Goal: Task Accomplishment & Management: Manage account settings

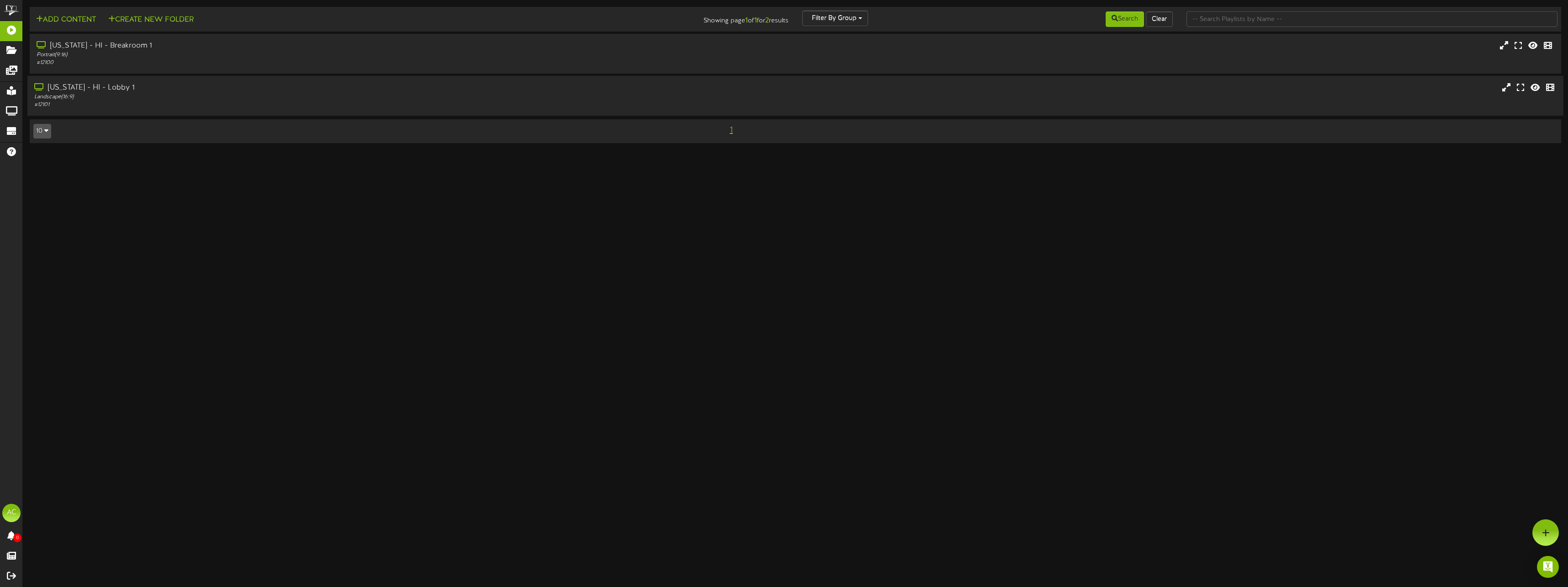
click at [63, 83] on div "[US_STATE] - HI - Lobby 1" at bounding box center [347, 88] width 626 height 10
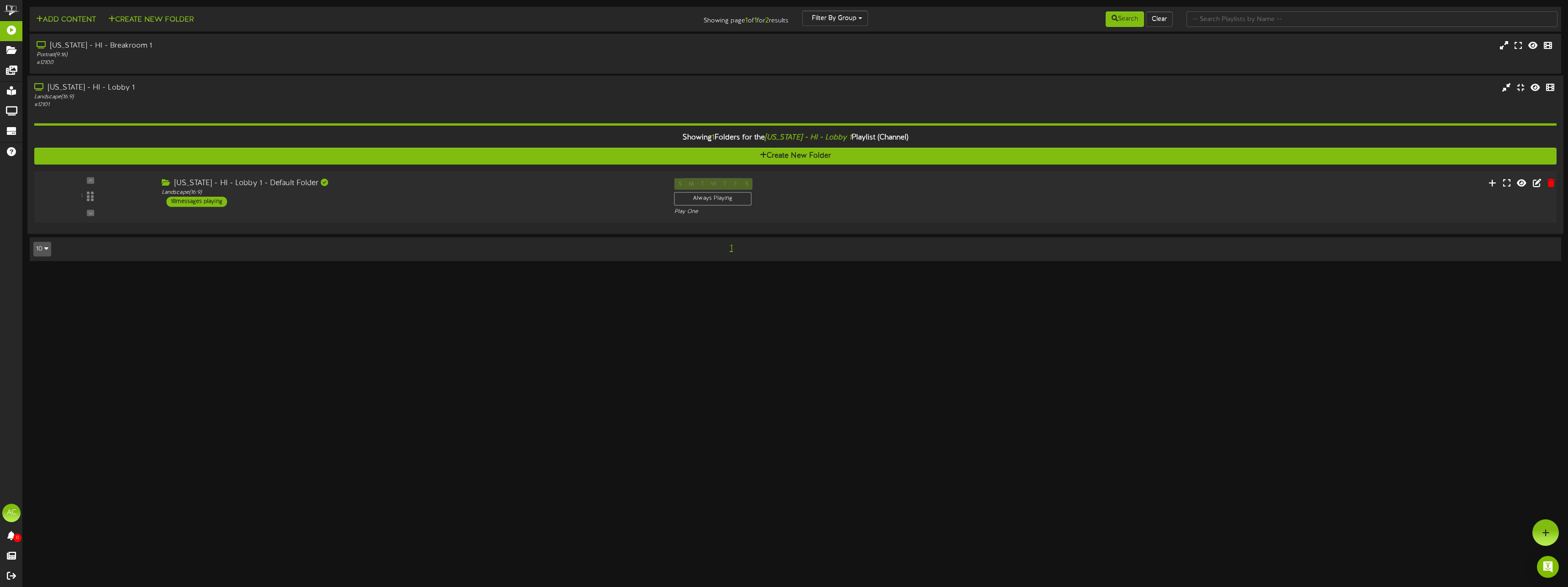
click at [210, 200] on div "18 messages playing" at bounding box center [197, 202] width 61 height 10
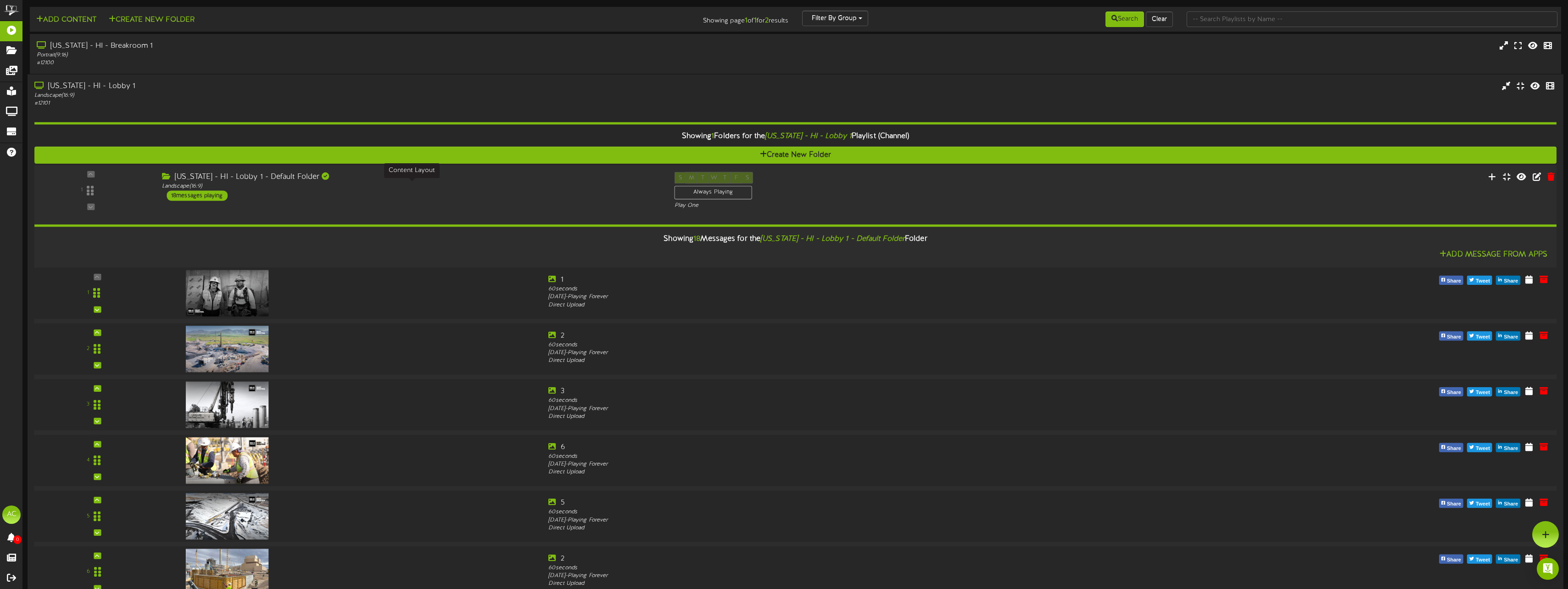
click at [179, 190] on div "Landscape ( 16:9 )" at bounding box center [411, 186] width 498 height 8
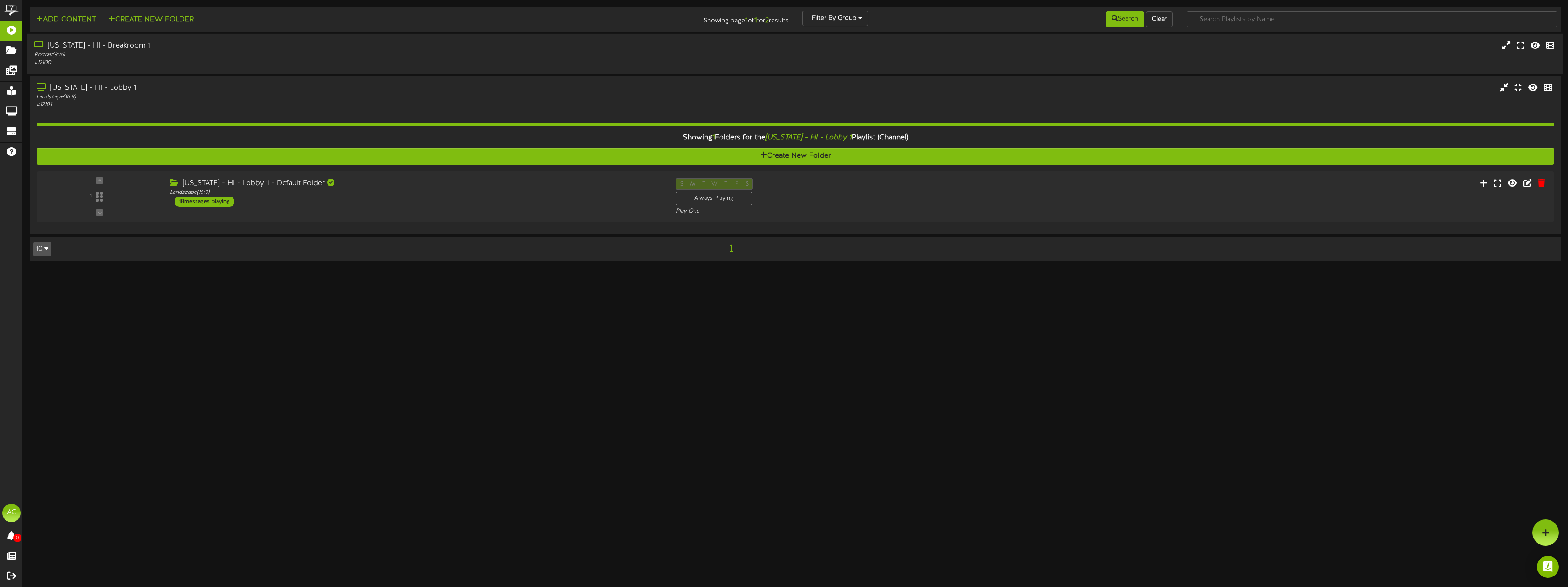
click at [133, 53] on div "Portrait ( 9:16 )" at bounding box center [347, 55] width 626 height 8
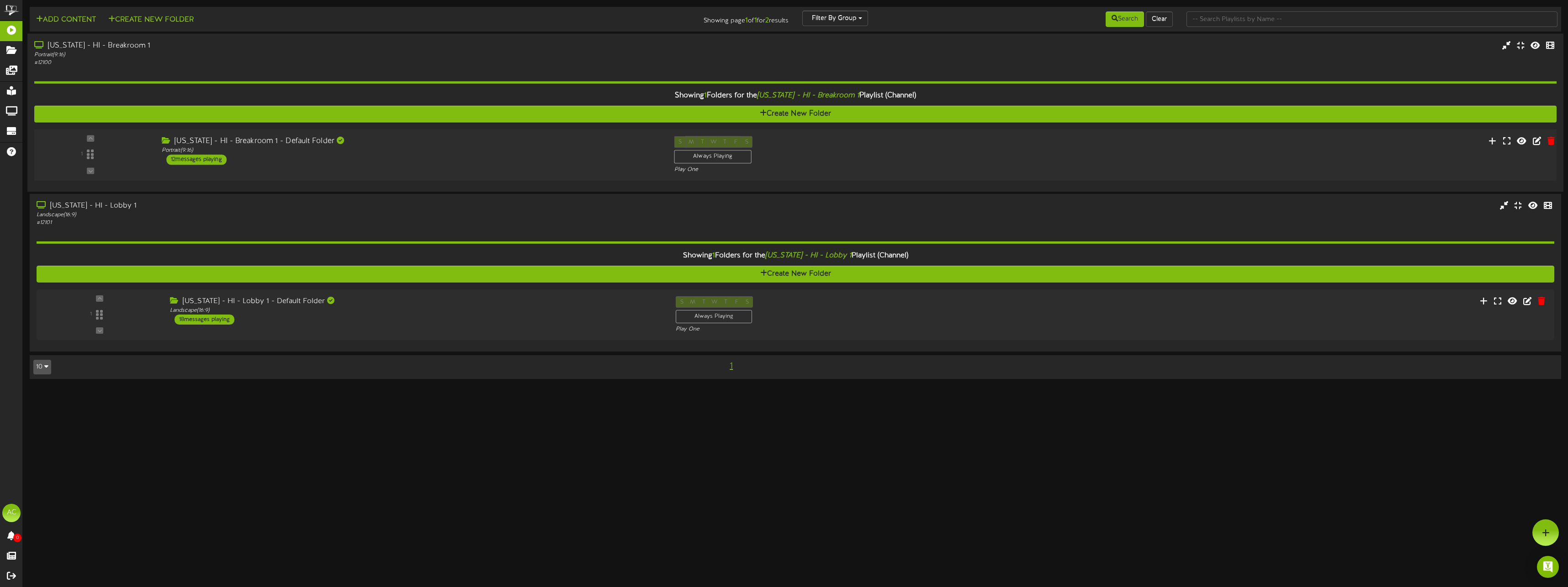
click at [164, 158] on div "Arizona - HI - Breakroom 1 - Default Folder Portrait ( 9:16 ) 12 messages playi…" at bounding box center [411, 150] width 513 height 29
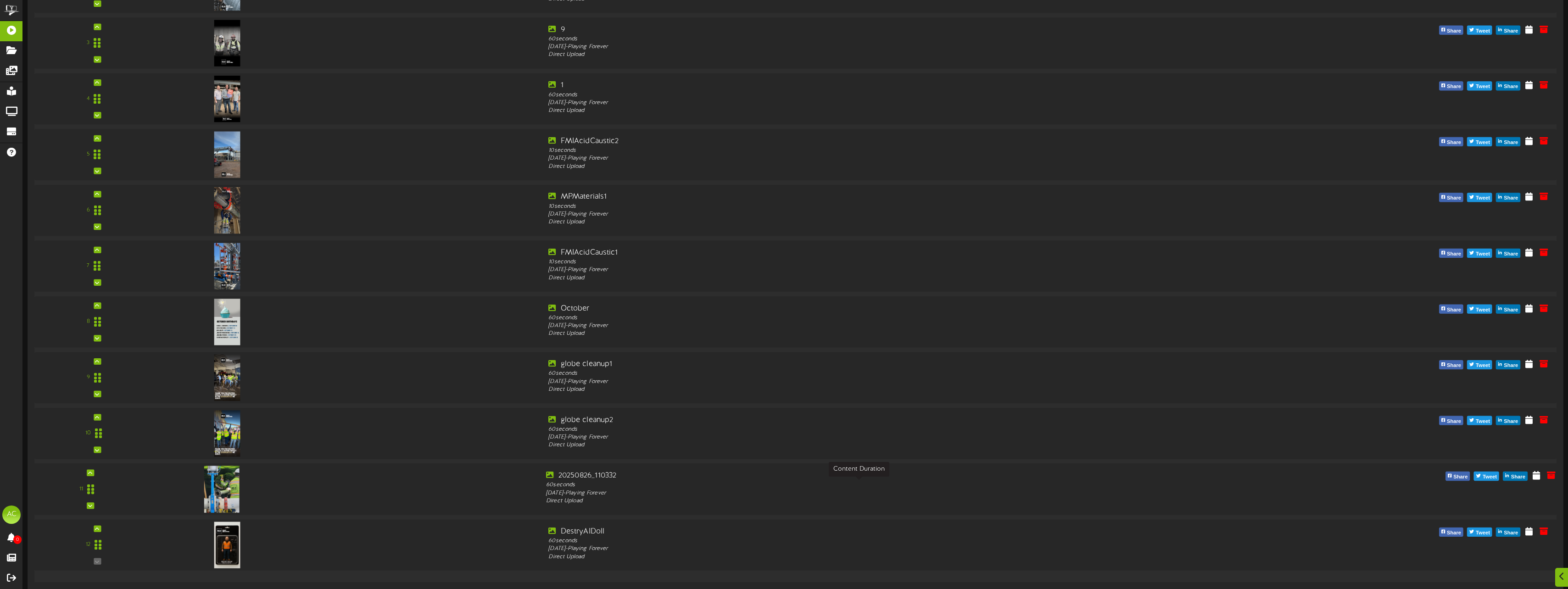
scroll to position [367, 0]
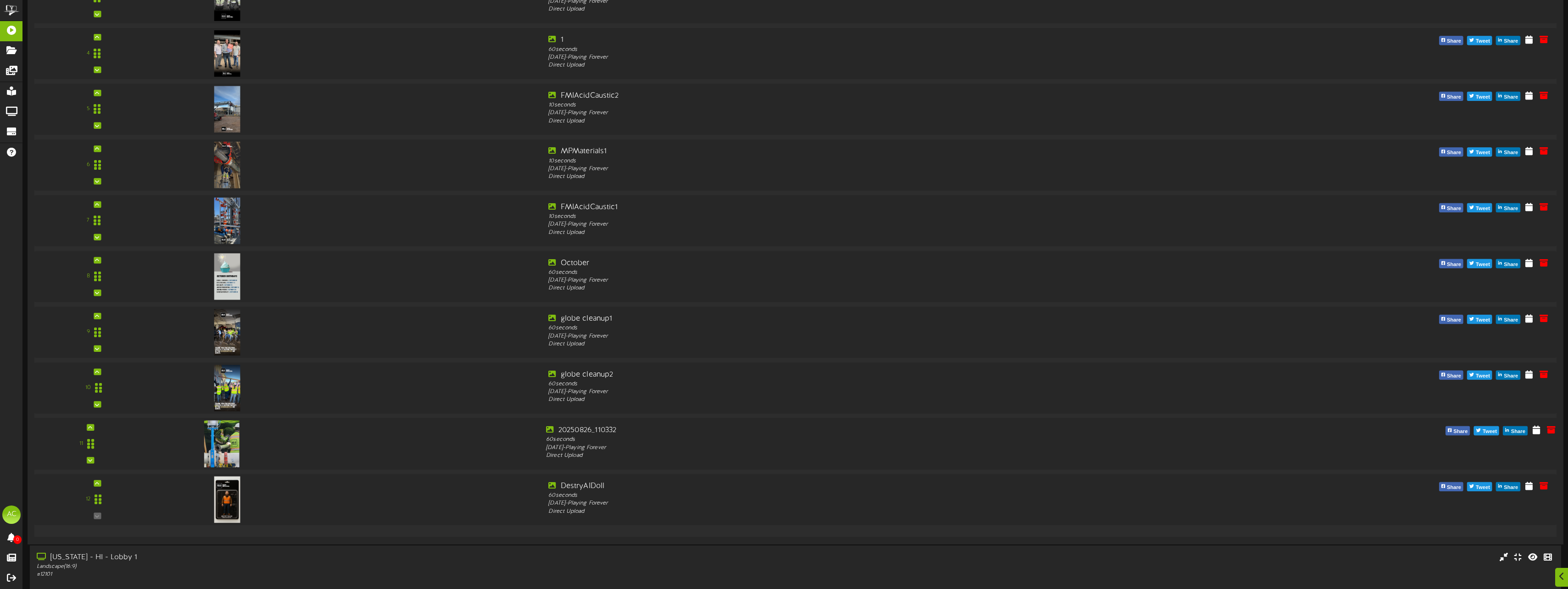
click at [229, 450] on img at bounding box center [221, 444] width 35 height 47
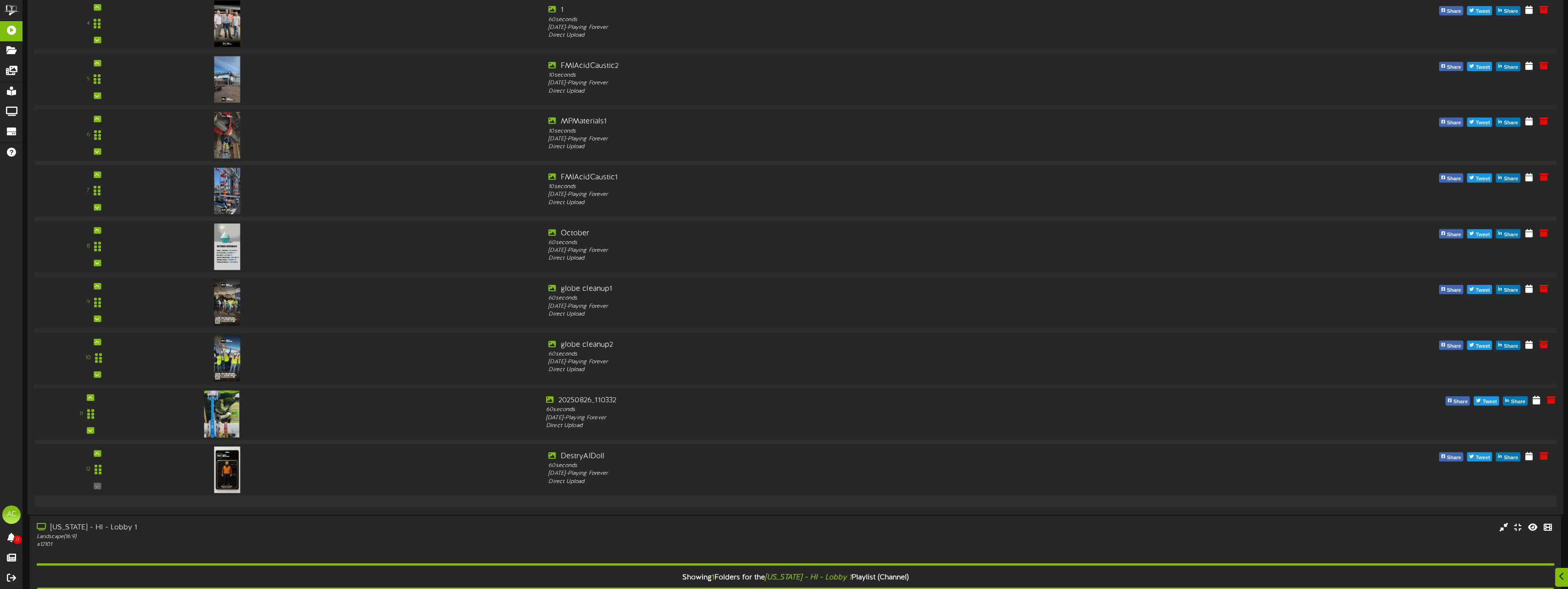
scroll to position [413, 0]
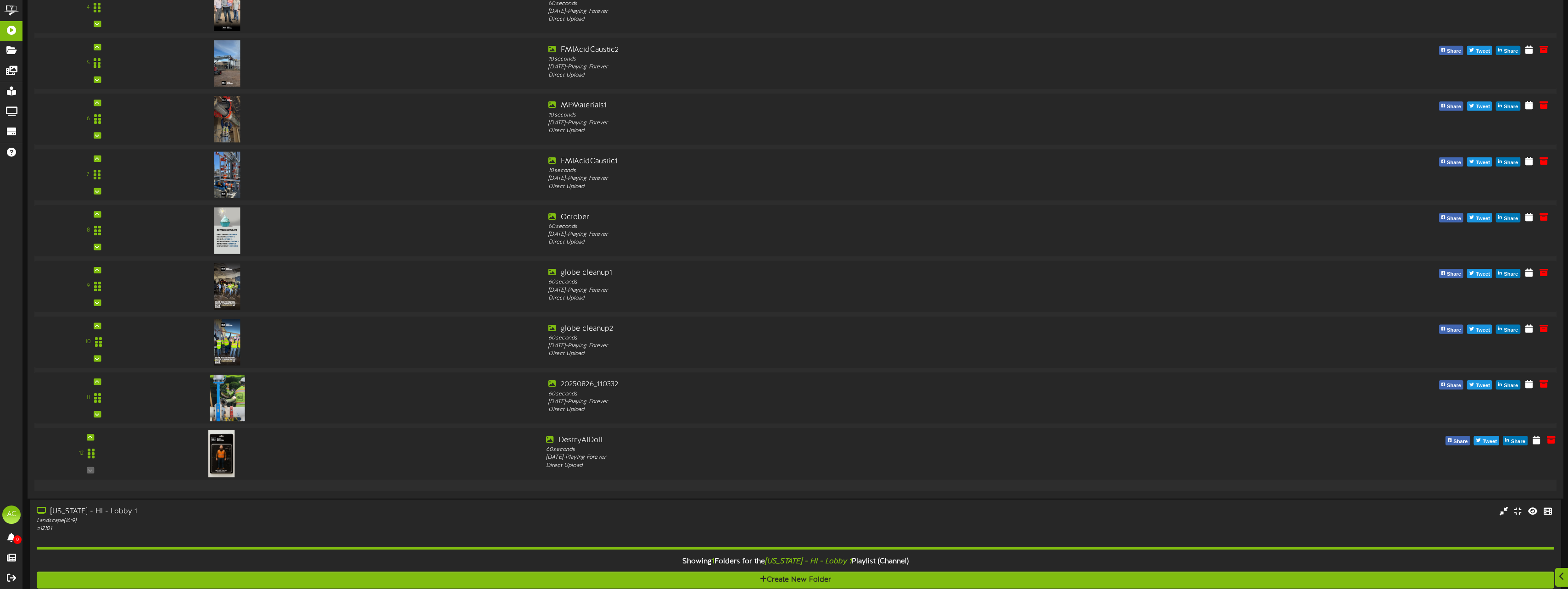
click at [229, 460] on img at bounding box center [222, 453] width 27 height 47
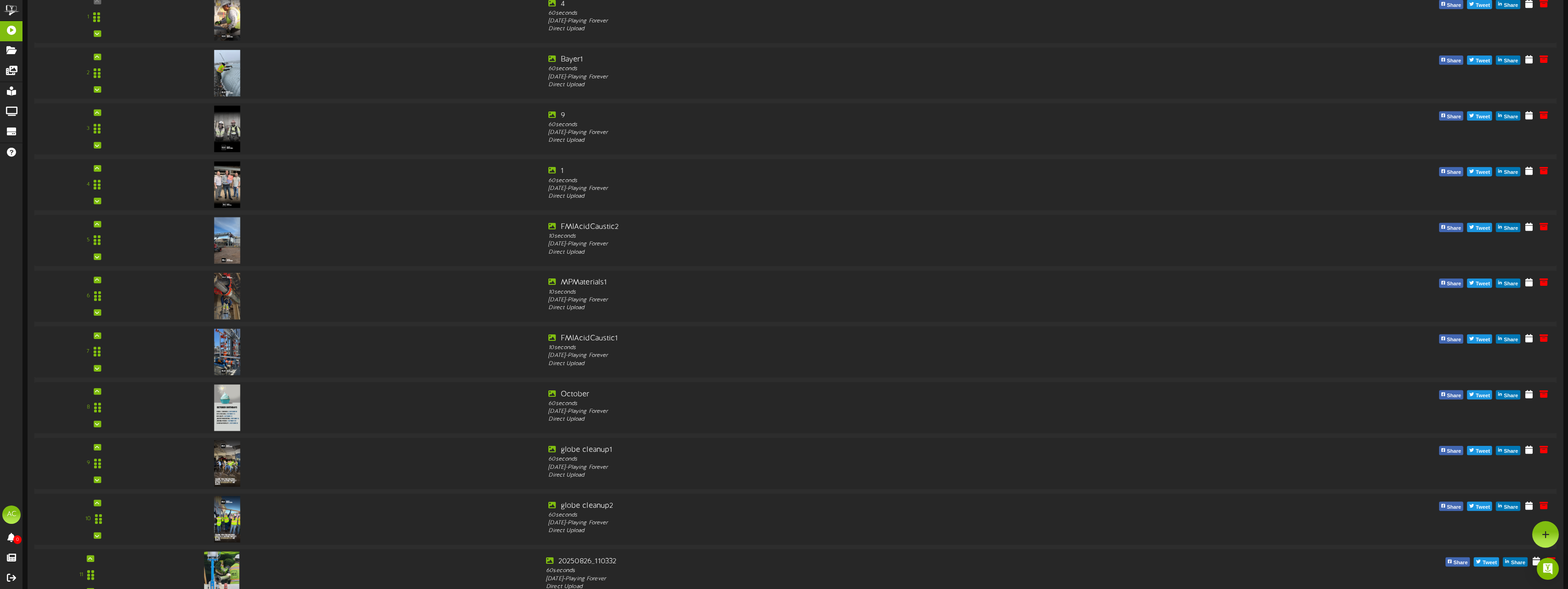
scroll to position [0, 0]
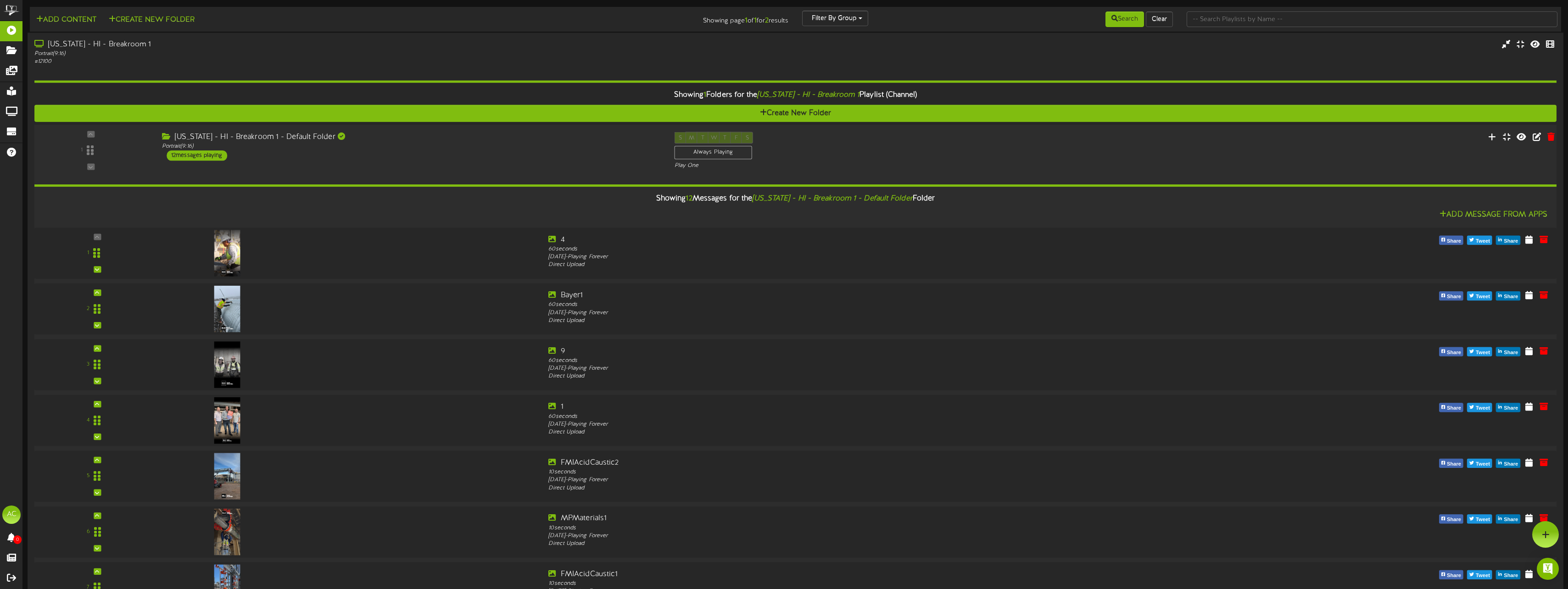
click at [139, 146] on div "1" at bounding box center [91, 150] width 114 height 37
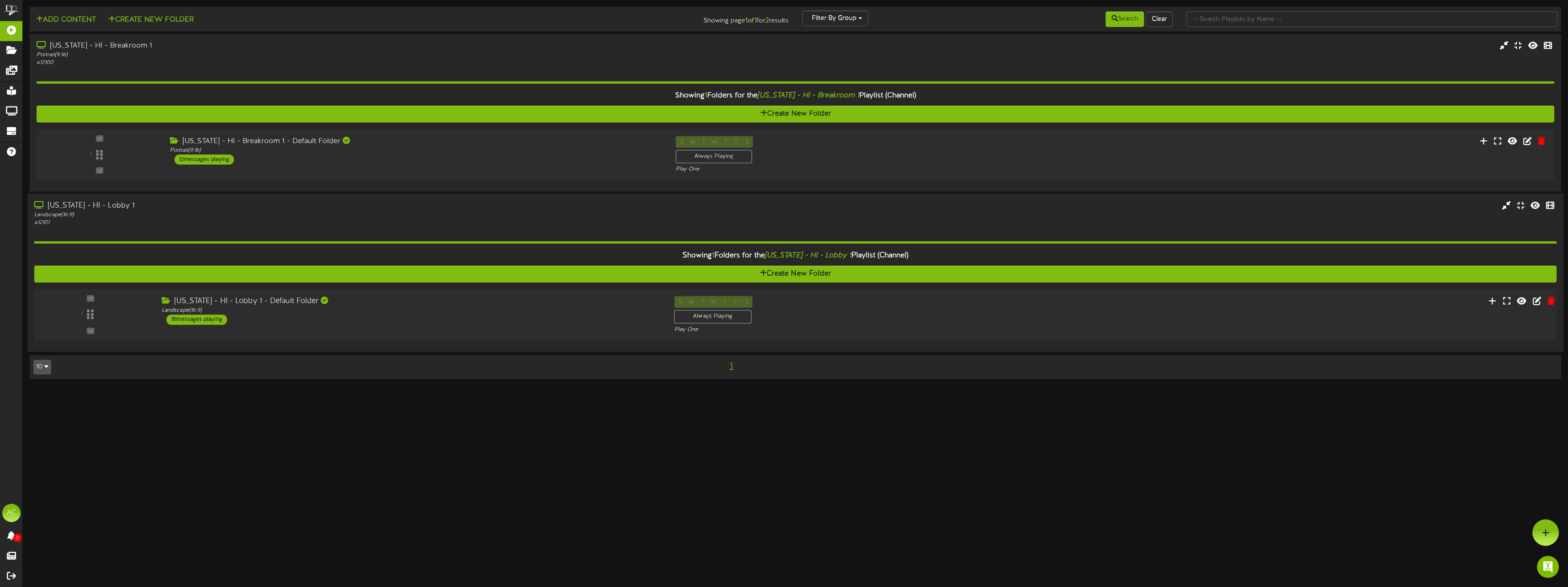
click at [395, 331] on div "1 ( 16:9" at bounding box center [796, 315] width 1538 height 38
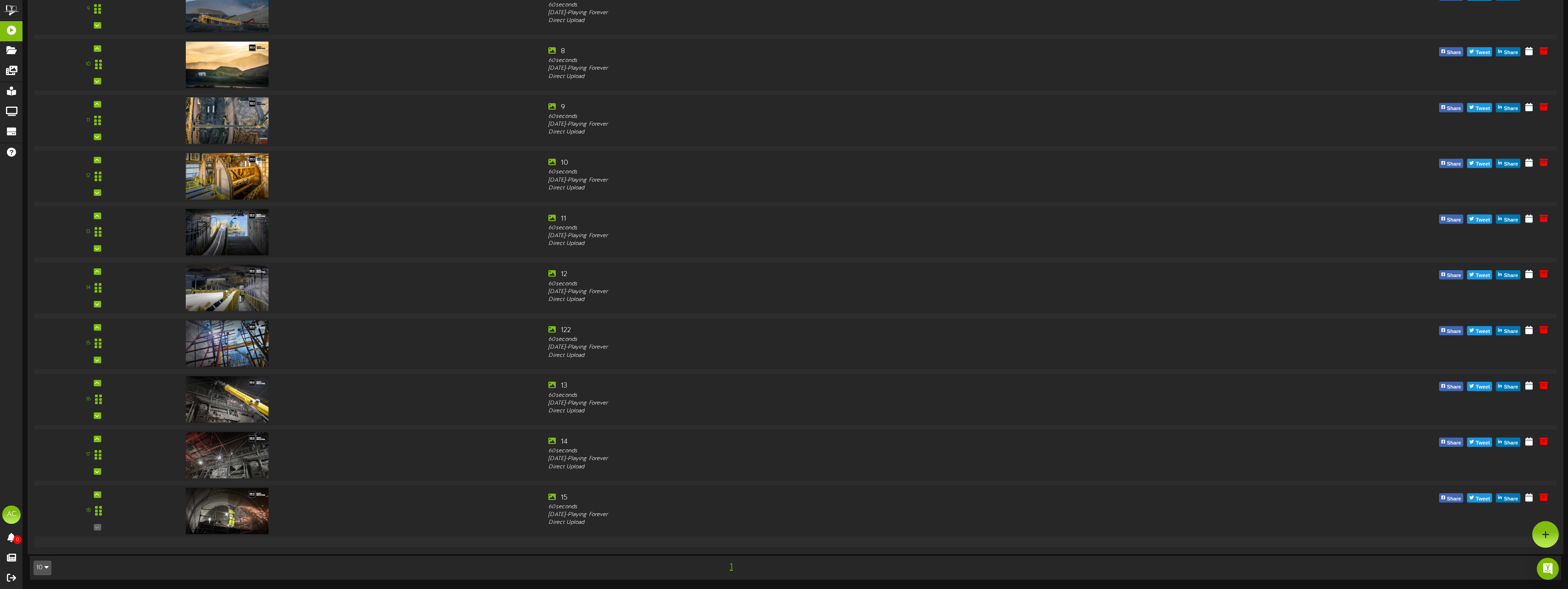
scroll to position [849, 0]
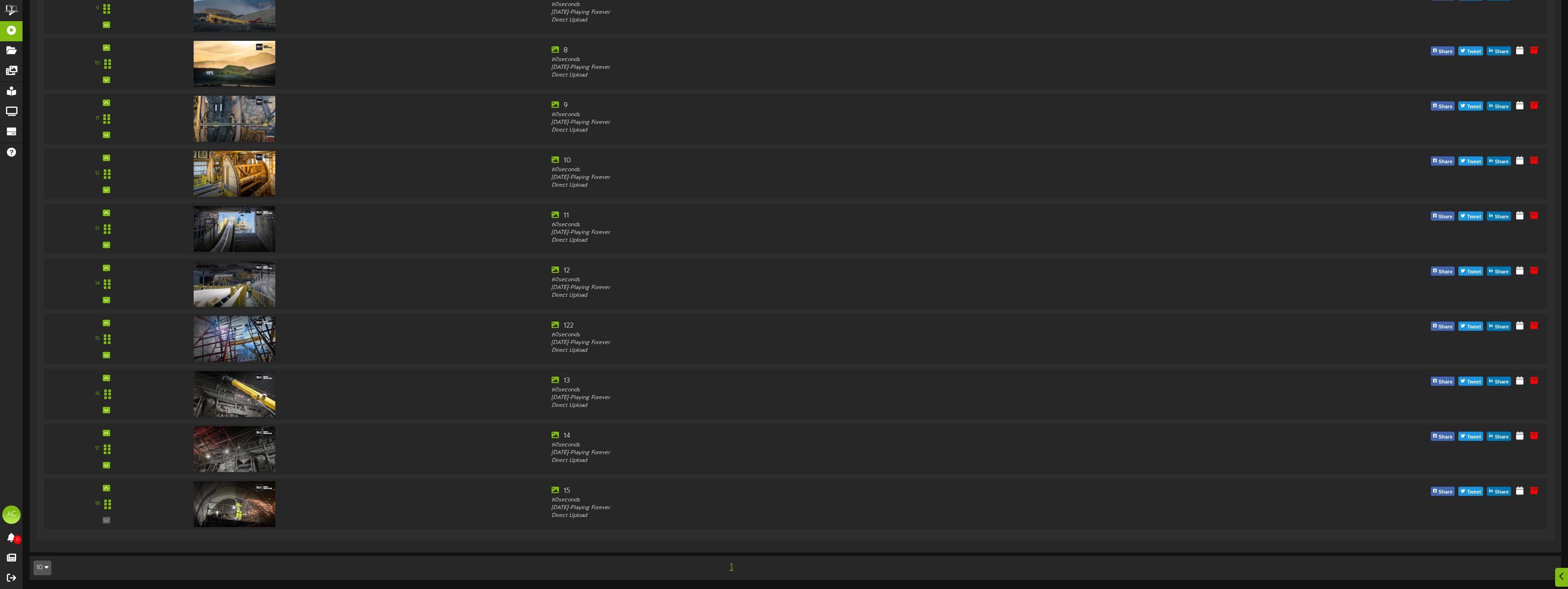
click at [422, 568] on div "10 5 10 25 50 100 1" at bounding box center [795, 568] width 1537 height 16
